Goal: Information Seeking & Learning: Learn about a topic

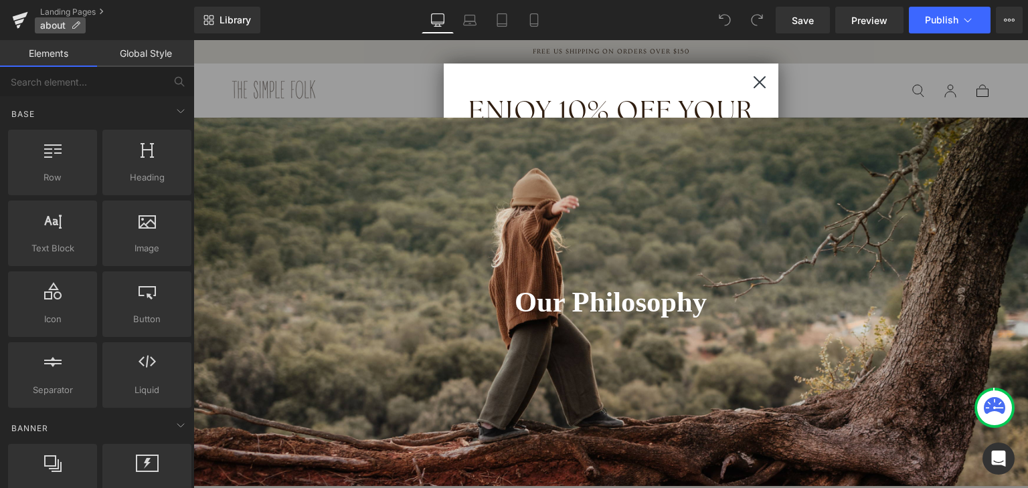
click at [72, 33] on p "about" at bounding box center [60, 25] width 51 height 16
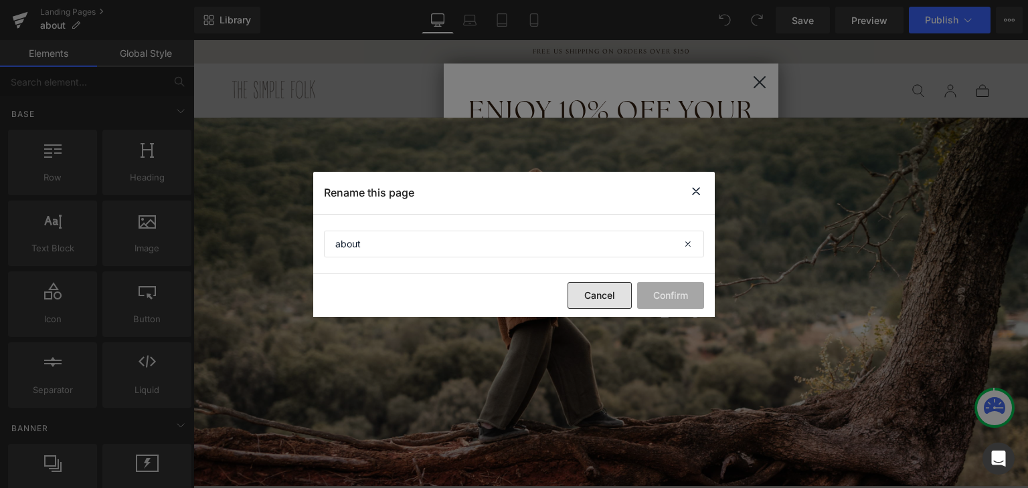
click at [593, 290] on button "Cancel" at bounding box center [599, 295] width 64 height 27
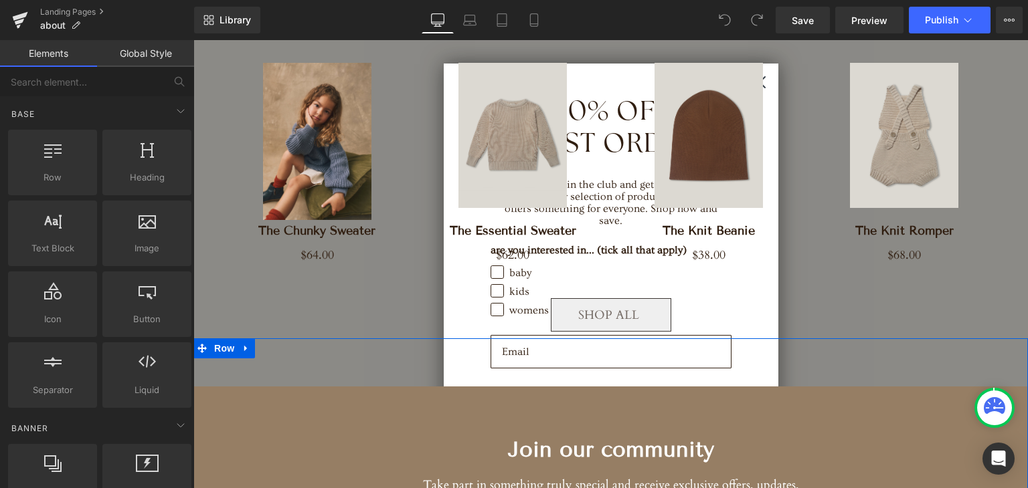
scroll to position [2670, 0]
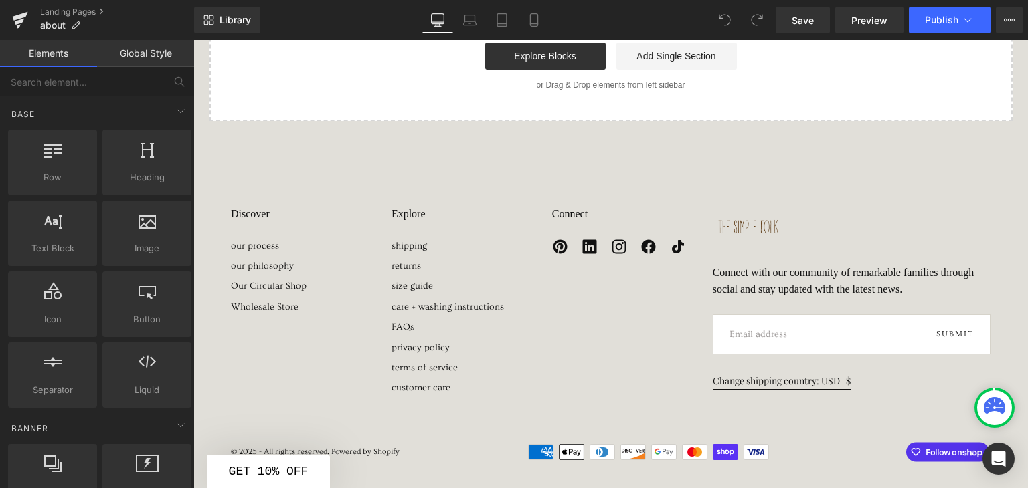
click at [260, 227] on div "Close dialog ENJOY 10% OFF YOUR FIRST ORDER Sign up to join the club and get 10…" at bounding box center [610, 264] width 834 height 448
click at [260, 239] on link "our process" at bounding box center [269, 246] width 76 height 15
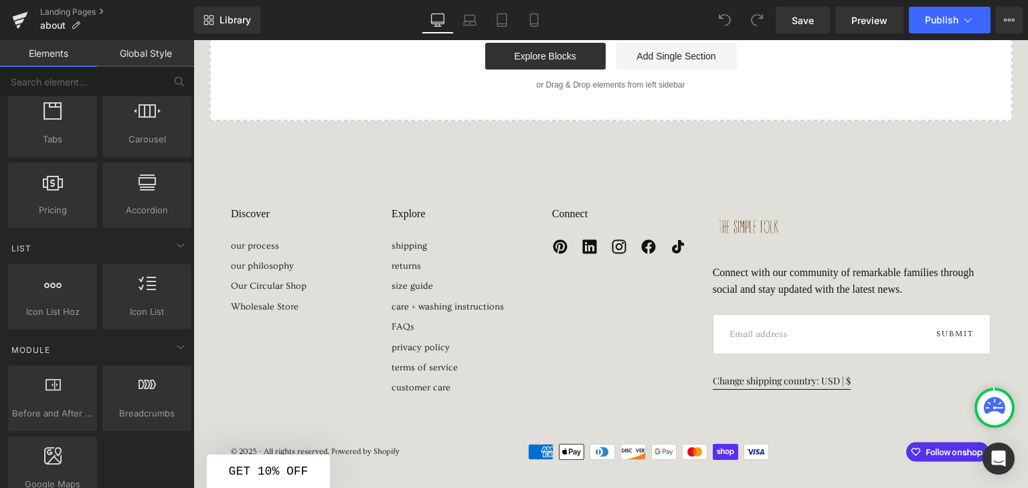
scroll to position [0, 0]
